Goal: Find specific page/section: Find specific page/section

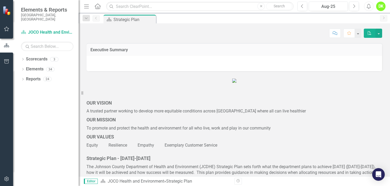
click at [22, 58] on icon "Dropdown" at bounding box center [23, 59] width 4 height 3
click at [25, 67] on icon "Dropdown" at bounding box center [26, 68] width 4 height 3
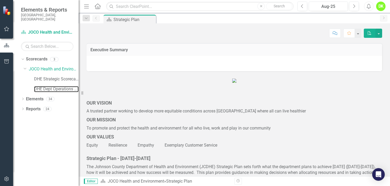
click at [47, 87] on link "DHE Dept Operations PM Scorecard" at bounding box center [56, 89] width 45 height 6
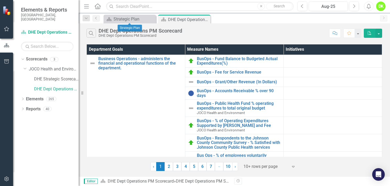
click at [0, 0] on icon "Close" at bounding box center [0, 0] width 0 height 0
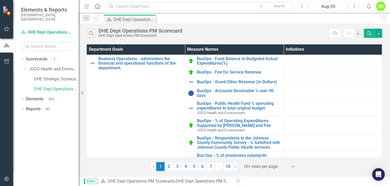
click at [170, 168] on link "2" at bounding box center [169, 166] width 8 height 9
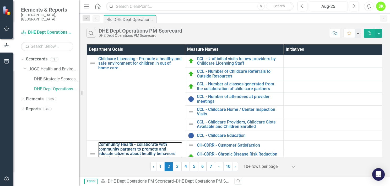
click at [140, 144] on link "Community Health - collaborate with community partners to promote and educate c…" at bounding box center [140, 153] width 84 height 23
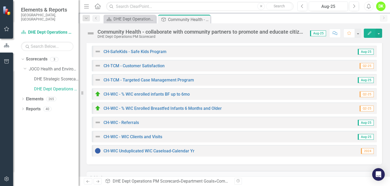
scroll to position [241, 0]
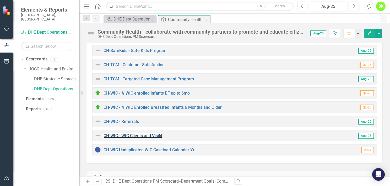
click at [130, 134] on link "CH-WIC - WIC Clients and Visits" at bounding box center [133, 135] width 59 height 5
